Goal: Task Accomplishment & Management: Manage account settings

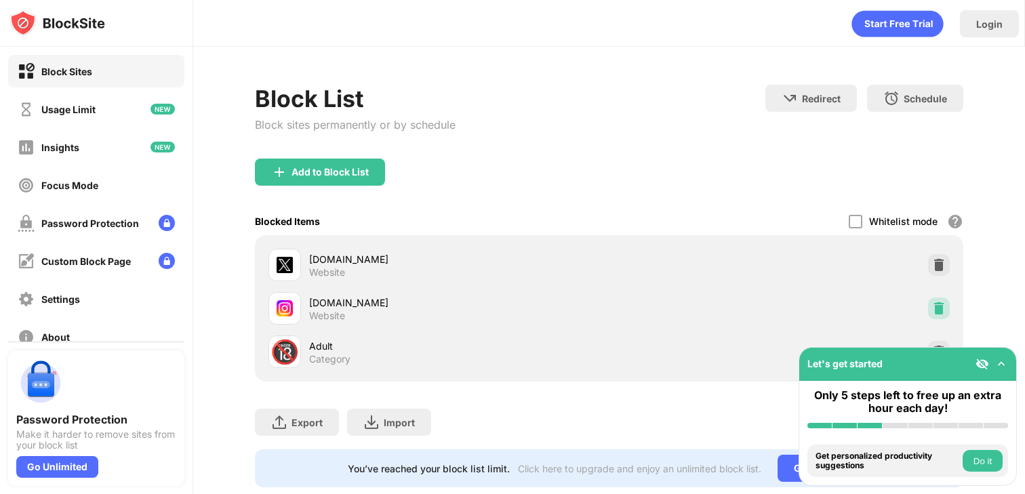
click at [936, 306] on img at bounding box center [939, 309] width 14 height 14
